Goal: Task Accomplishment & Management: Manage account settings

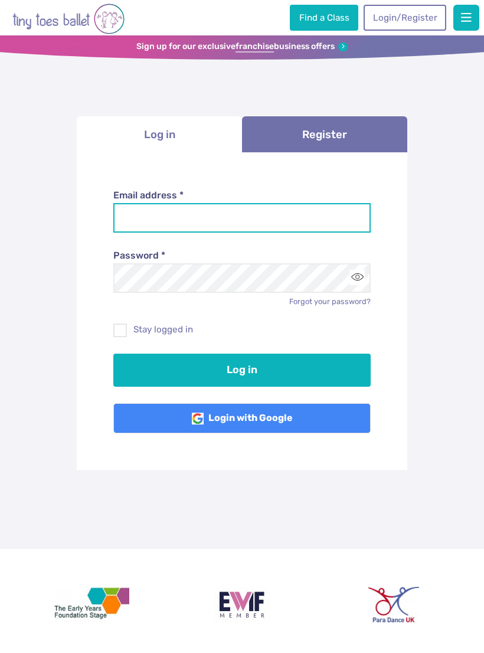
click at [272, 218] on input "Email address *" at bounding box center [242, 218] width 258 height 30
type input "**********"
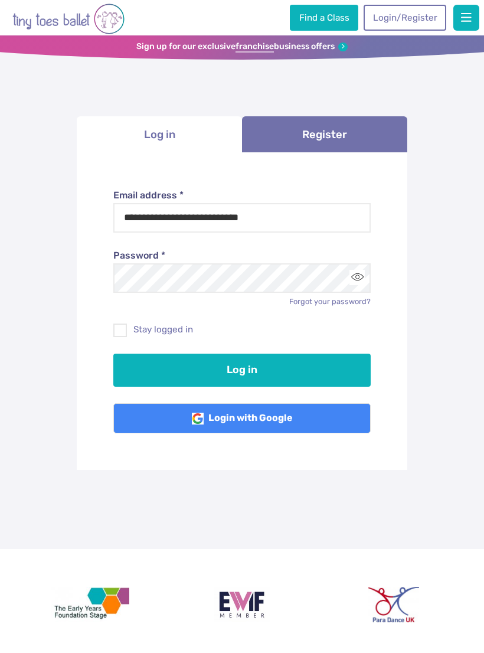
click at [242, 368] on button "Log in" at bounding box center [242, 369] width 258 height 33
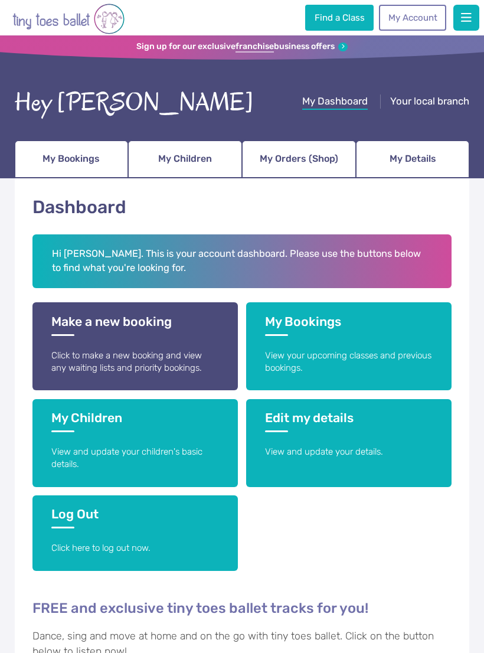
click at [313, 332] on h3 "My Bookings" at bounding box center [348, 325] width 167 height 22
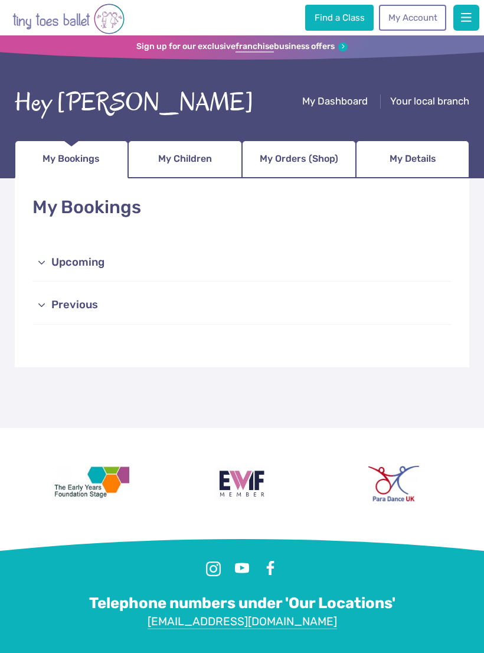
click at [255, 292] on link "Previous" at bounding box center [241, 306] width 418 height 38
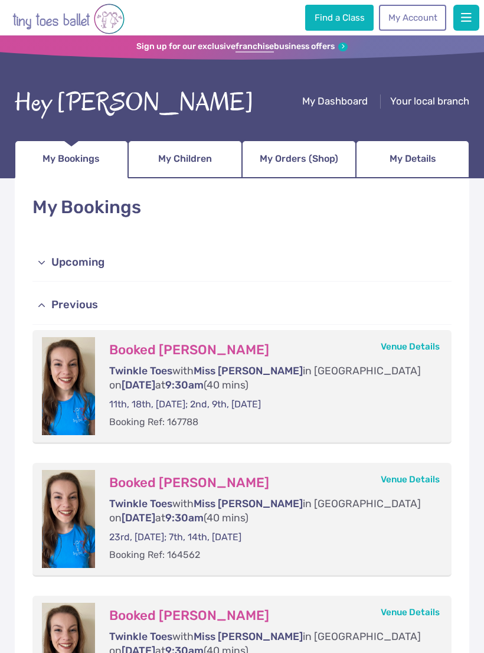
click at [297, 260] on link "Upcoming" at bounding box center [241, 263] width 418 height 38
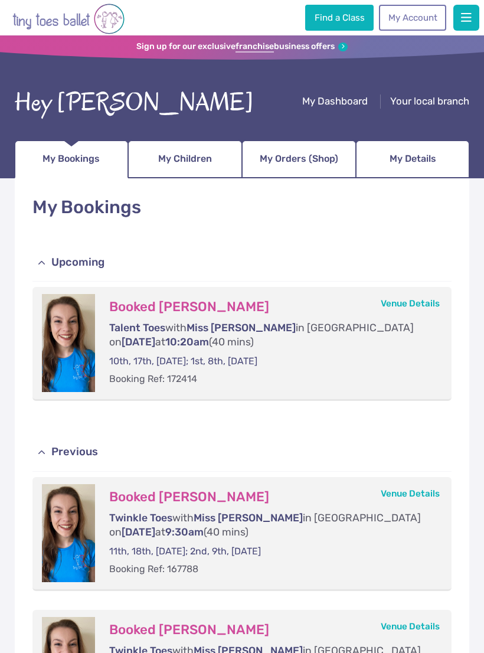
click at [192, 155] on span "My Children" at bounding box center [185, 158] width 54 height 19
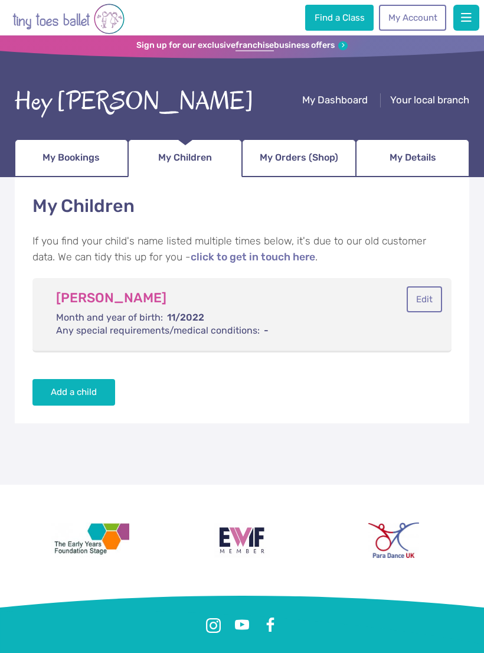
scroll to position [2, 0]
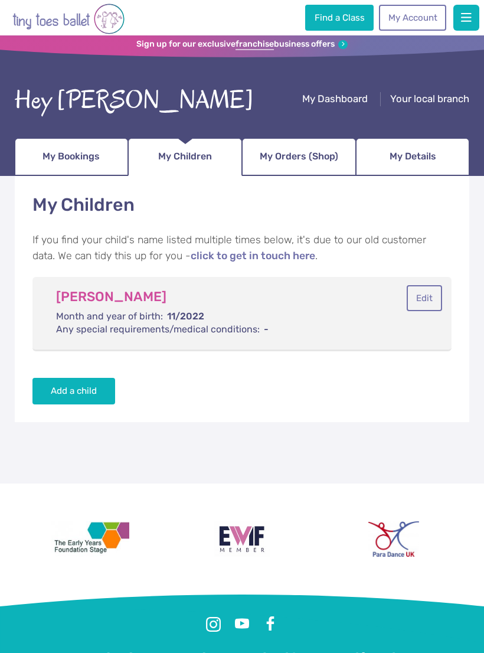
click at [463, 18] on span "button" at bounding box center [466, 18] width 11 height 12
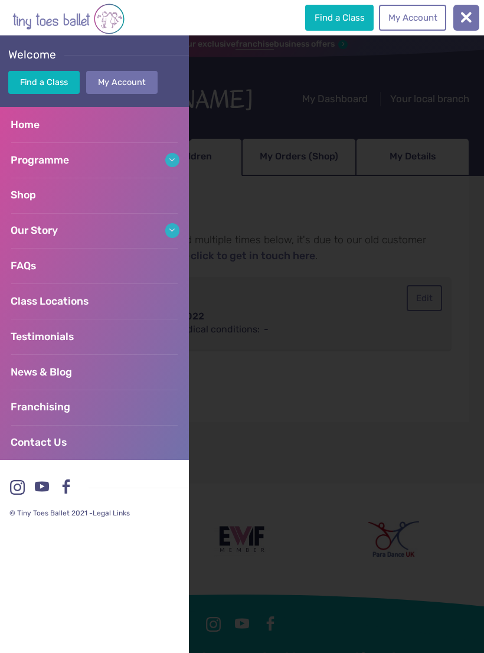
click at [120, 71] on link "My Account" at bounding box center [121, 82] width 71 height 23
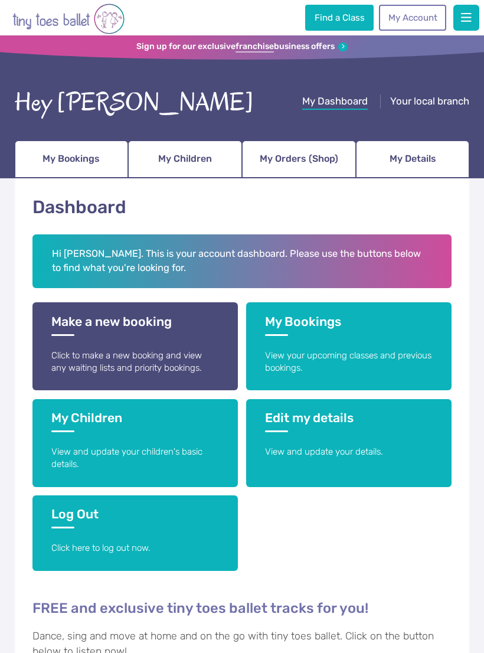
click at [171, 520] on h3 "Log Out" at bounding box center [134, 517] width 167 height 22
